Goal: Navigation & Orientation: Go to known website

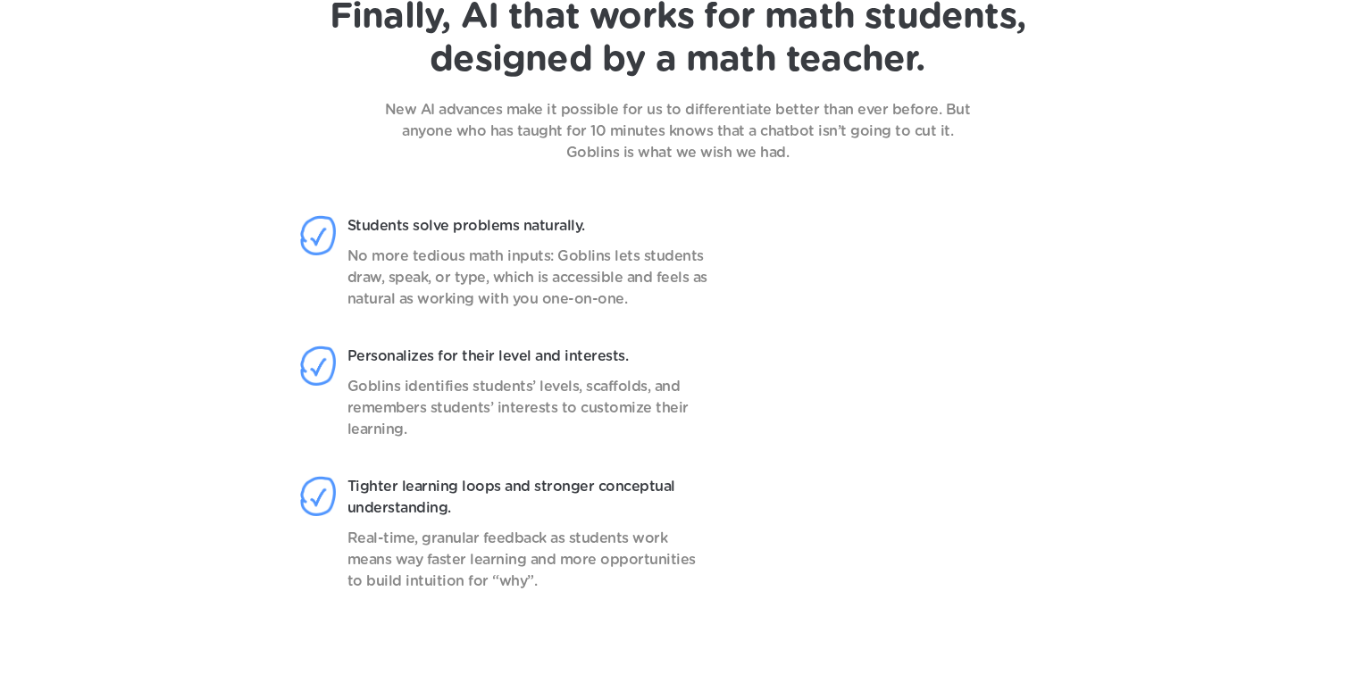
scroll to position [1429, 0]
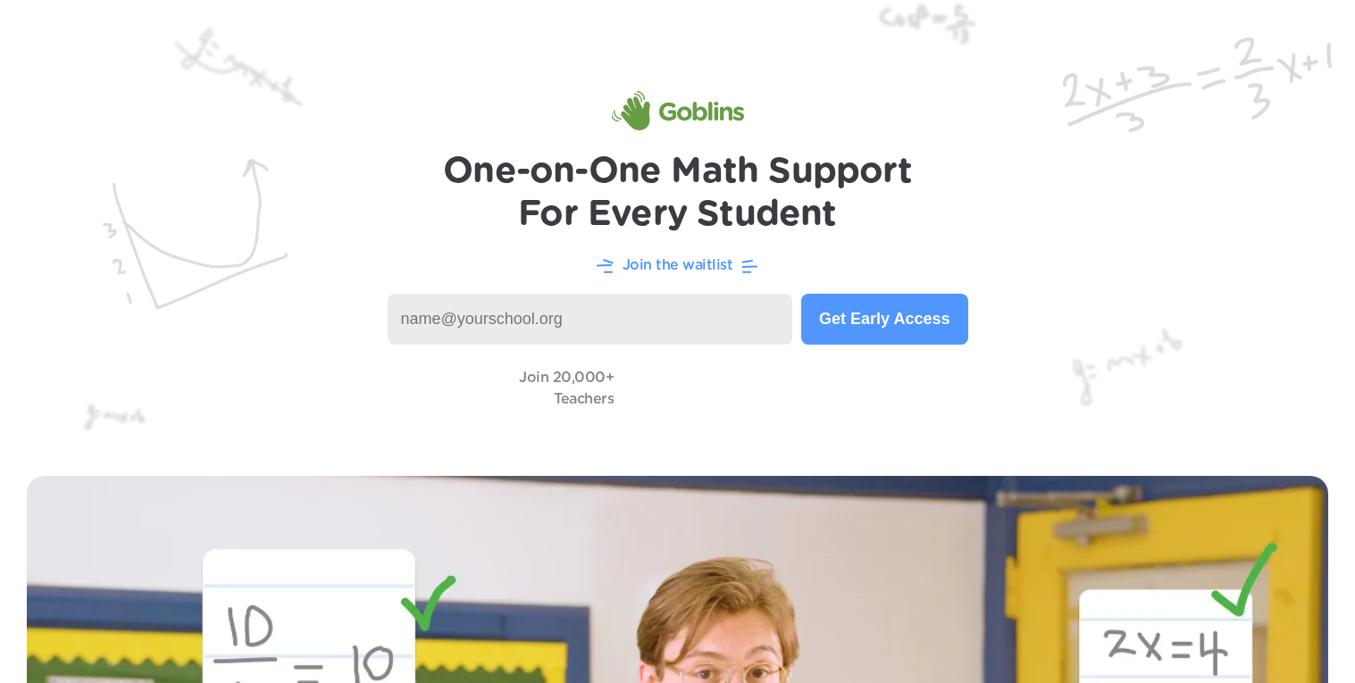
click at [542, 334] on input at bounding box center [590, 319] width 405 height 51
click at [133, 201] on img at bounding box center [677, 224] width 1355 height 449
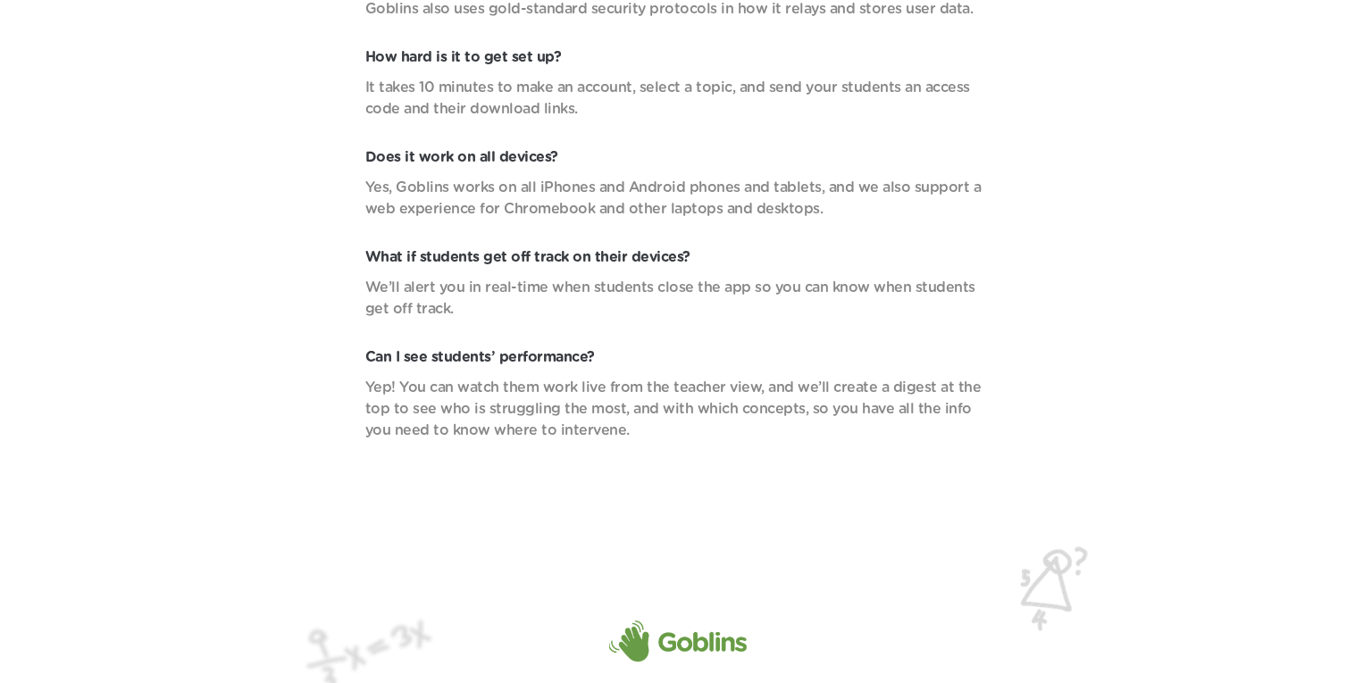
scroll to position [6438, 0]
